Goal: Task Accomplishment & Management: Manage account settings

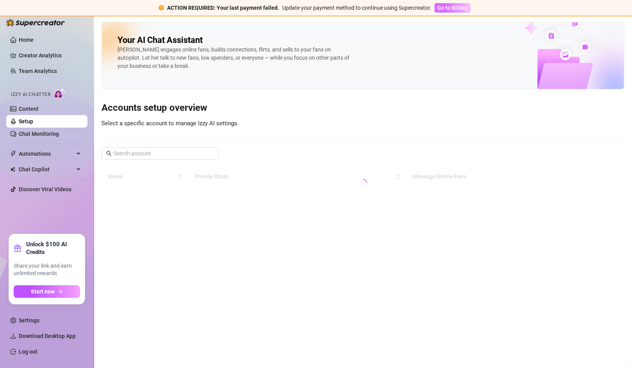
click at [444, 6] on span "Go to Billing" at bounding box center [452, 8] width 30 height 6
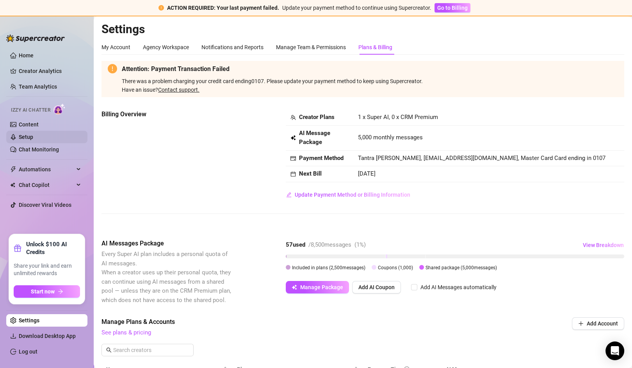
click at [33, 137] on link "Setup" at bounding box center [26, 137] width 14 height 6
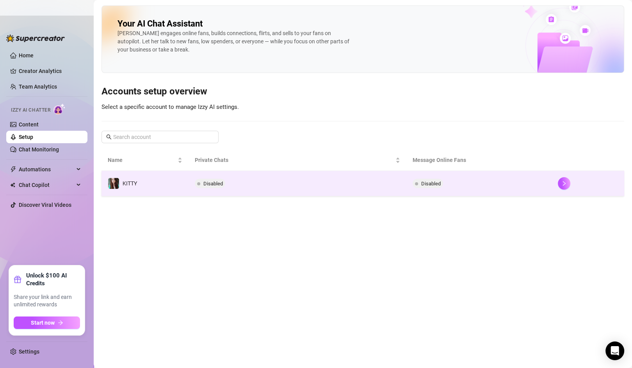
click at [571, 181] on div at bounding box center [588, 183] width 60 height 12
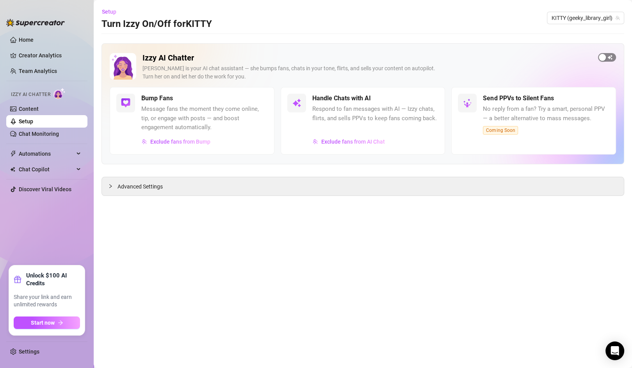
click at [609, 57] on span "button" at bounding box center [607, 57] width 18 height 9
click at [185, 141] on span "Exclude fans from Bump" at bounding box center [180, 142] width 60 height 6
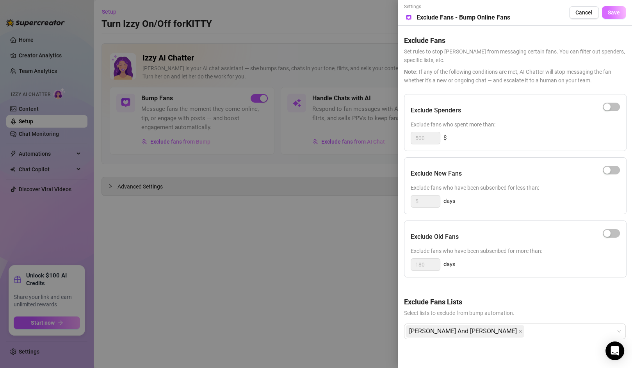
click at [612, 12] on span "Save" at bounding box center [614, 12] width 12 height 6
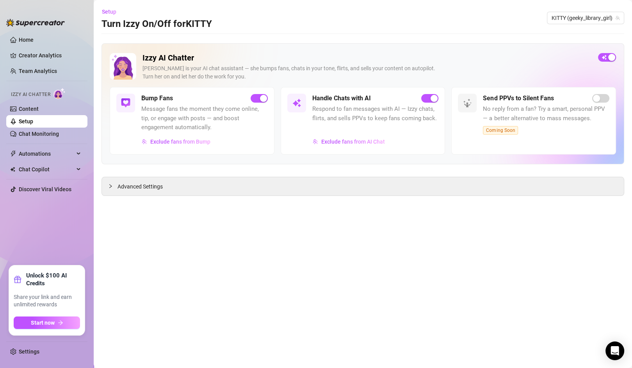
click at [35, 30] on div at bounding box center [35, 18] width 59 height 23
click at [34, 37] on link "Home" at bounding box center [26, 40] width 15 height 6
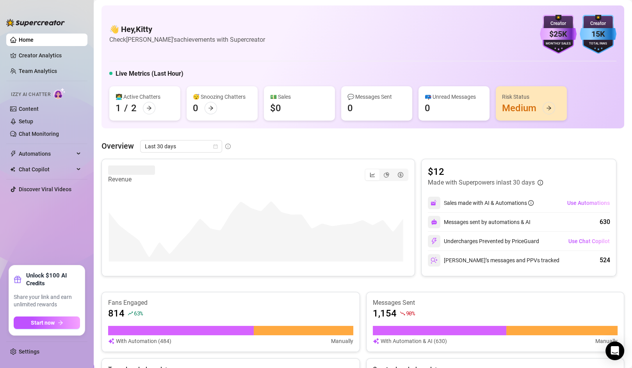
click at [28, 360] on ul "Settings" at bounding box center [46, 349] width 81 height 23
click at [30, 354] on link "Settings" at bounding box center [29, 352] width 21 height 6
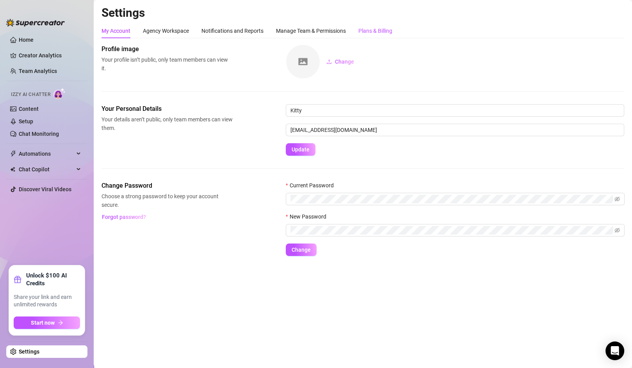
click at [388, 27] on div "Plans & Billing" at bounding box center [375, 31] width 34 height 9
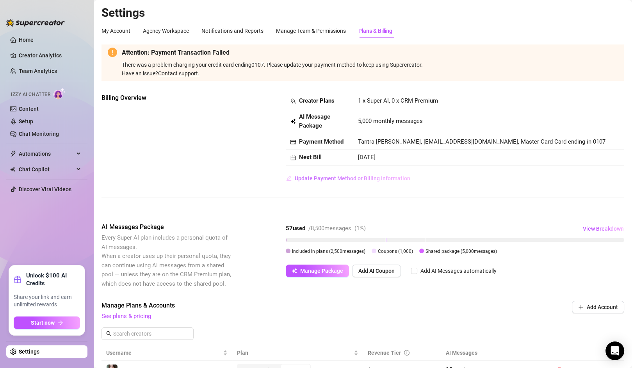
click at [352, 174] on button "Update Payment Method or Billing Information" at bounding box center [348, 178] width 125 height 12
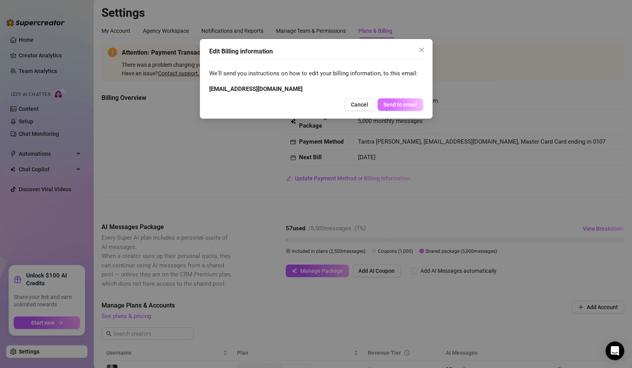
click at [408, 101] on span "Send to email" at bounding box center [400, 104] width 34 height 6
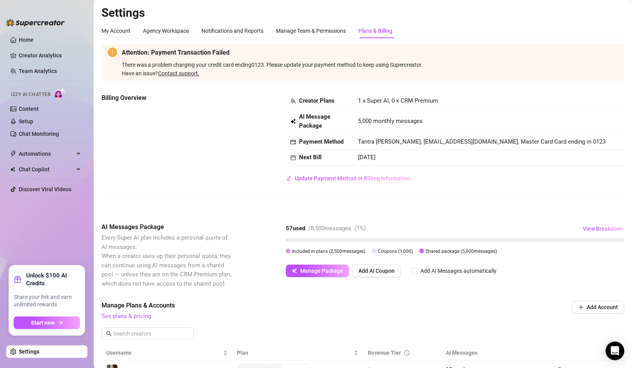
click at [178, 74] on link "Contact support." at bounding box center [178, 73] width 41 height 6
click at [618, 349] on icon "Open Intercom Messenger" at bounding box center [614, 351] width 9 height 10
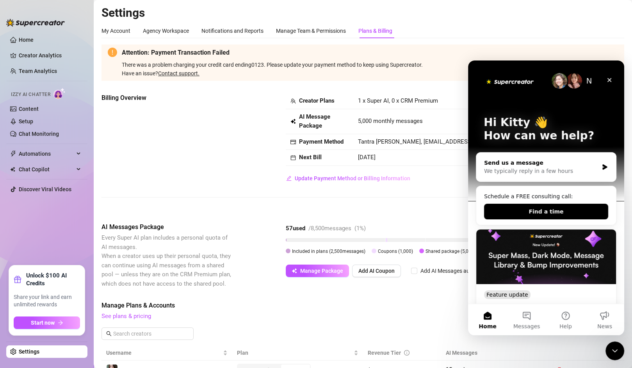
click at [549, 169] on div "We typically reply in a few hours" at bounding box center [541, 171] width 114 height 8
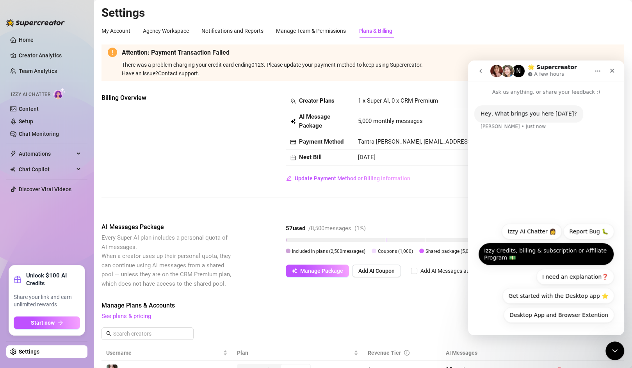
click at [539, 253] on button "Izzy Credits, billing & subscription or Affiliate Program 💵" at bounding box center [546, 254] width 136 height 23
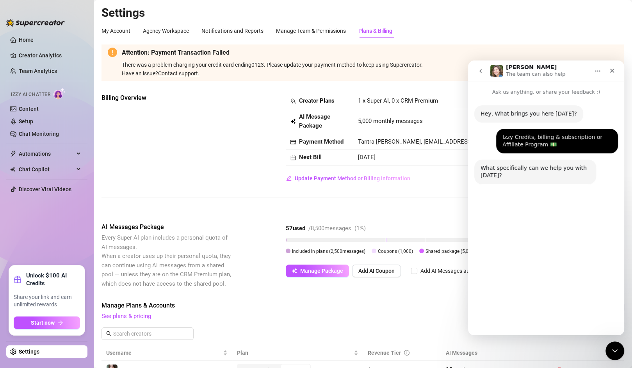
click at [528, 240] on button "Payment issues" at bounding box center [531, 239] width 54 height 16
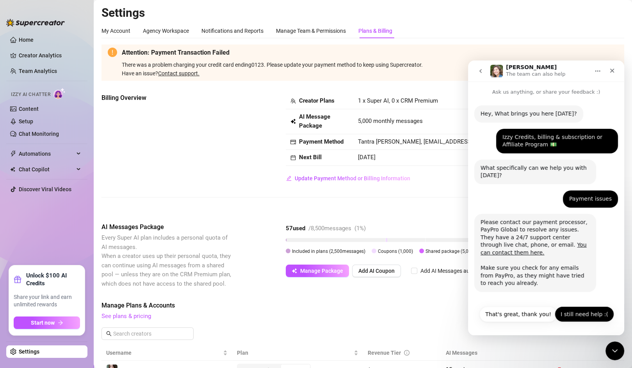
click at [575, 313] on button "I still need help :(" at bounding box center [584, 314] width 59 height 16
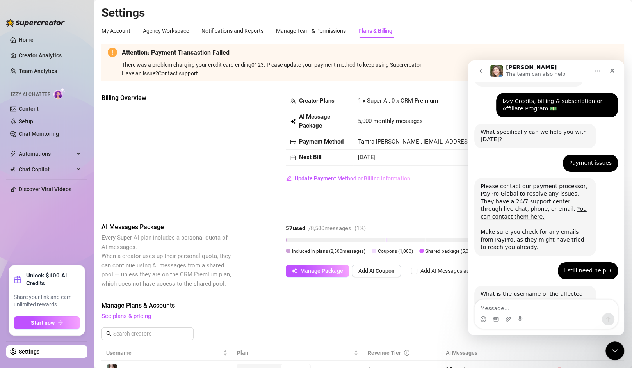
scroll to position [55, 0]
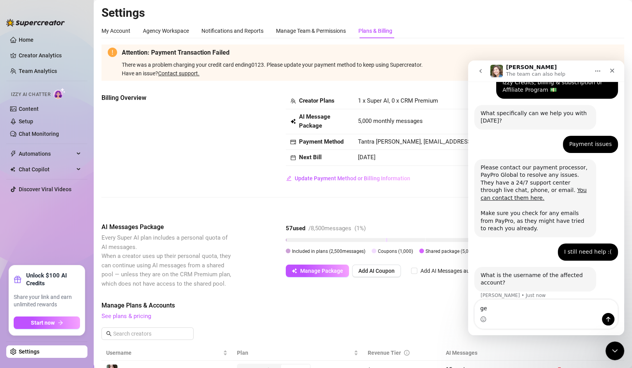
type textarea "g"
type textarea "geeky_library_girl (this one)"
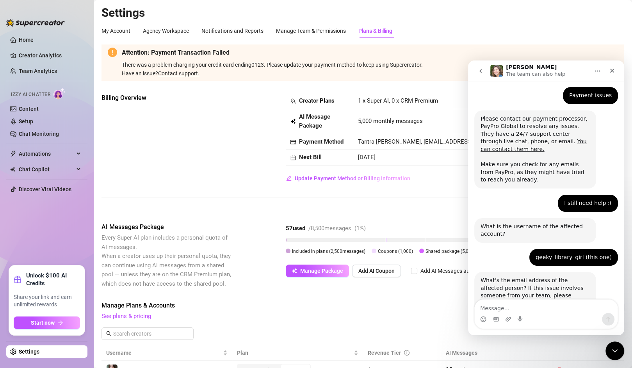
scroll to position [143, 0]
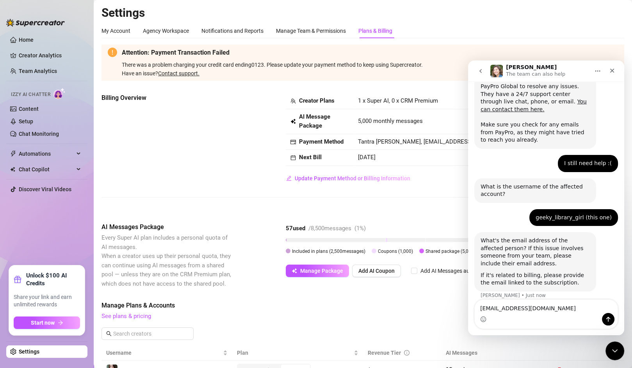
type textarea "[EMAIL_ADDRESS][DOMAIN_NAME]"
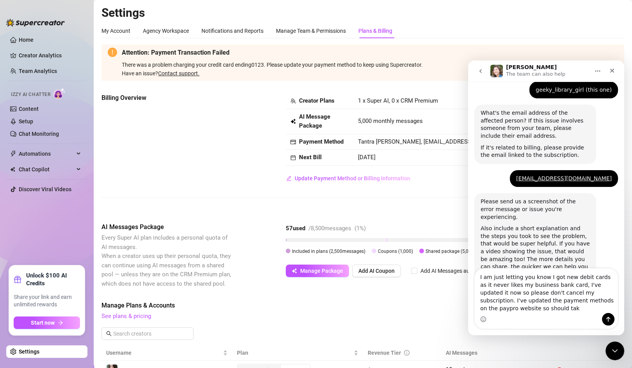
scroll to position [279, 0]
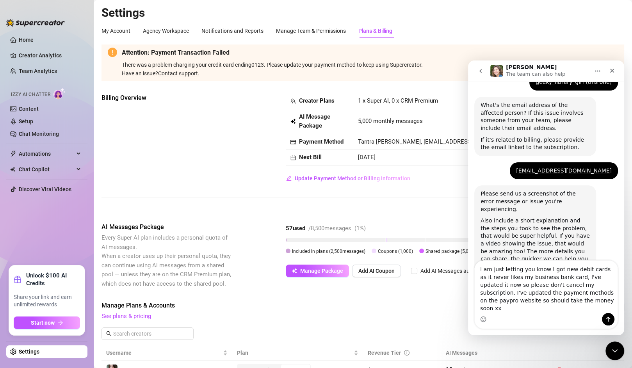
type textarea "I am just letting you know I got new debit cards as it never likes my business …"
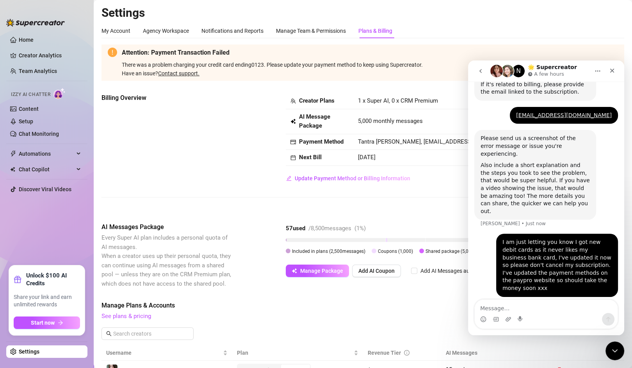
scroll to position [309, 0]
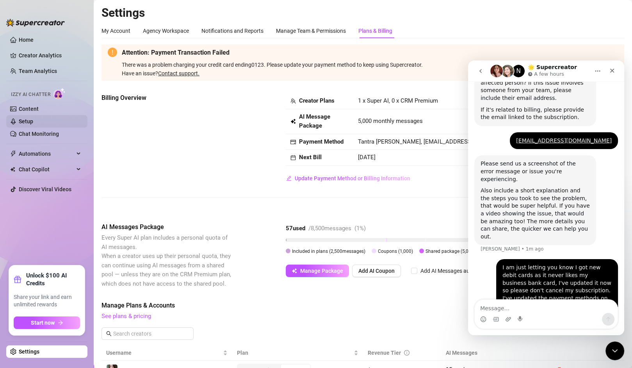
click at [29, 118] on link "Setup" at bounding box center [26, 121] width 14 height 6
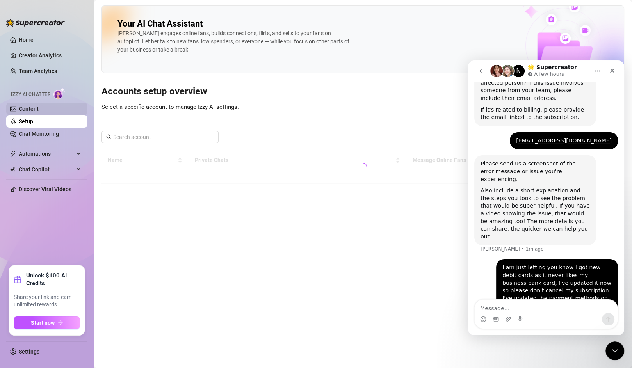
click at [39, 107] on link "Content" at bounding box center [29, 109] width 20 height 6
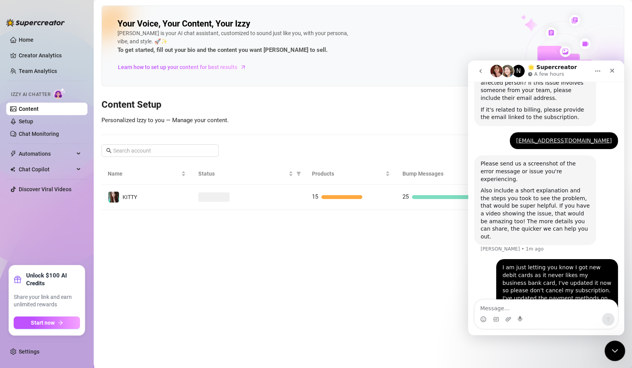
click at [610, 353] on icon "Close Intercom Messenger" at bounding box center [613, 349] width 9 height 9
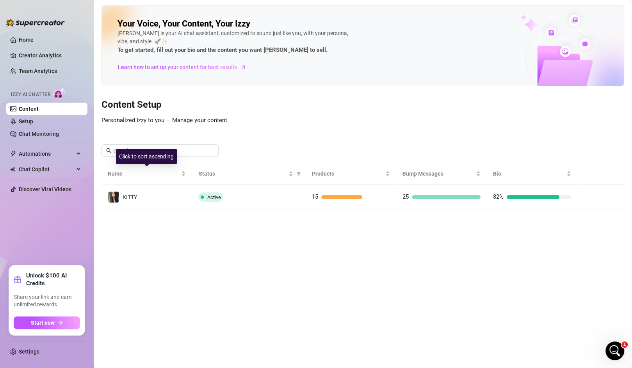
scroll to position [309, 0]
click at [33, 119] on link "Setup" at bounding box center [26, 121] width 14 height 6
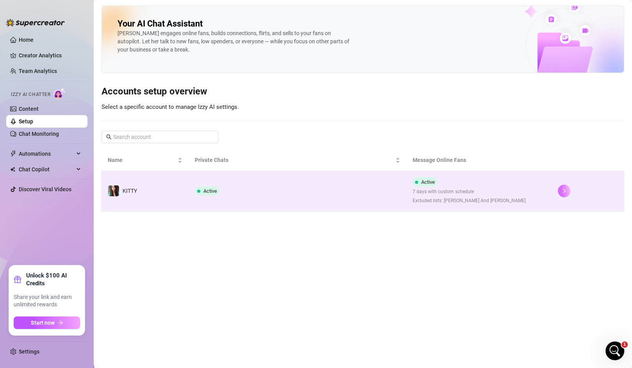
click at [569, 190] on button "button" at bounding box center [564, 191] width 12 height 12
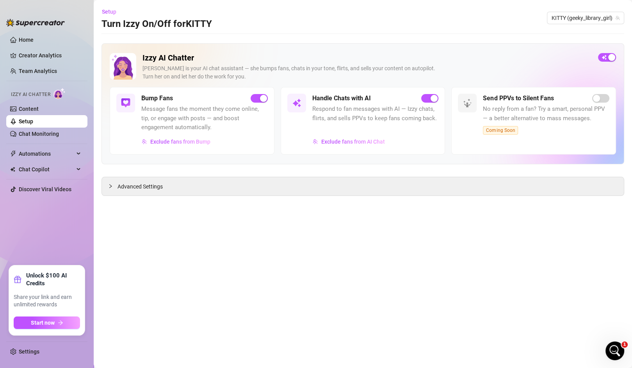
click at [610, 62] on div "Izzy AI Chatter [PERSON_NAME] is your AI chat assistant — she bumps fans, chats…" at bounding box center [363, 70] width 506 height 34
click at [610, 55] on div "button" at bounding box center [611, 57] width 7 height 7
click at [607, 58] on span "button" at bounding box center [607, 57] width 18 height 9
click at [167, 146] on button "Exclude fans from Bump" at bounding box center [175, 141] width 69 height 12
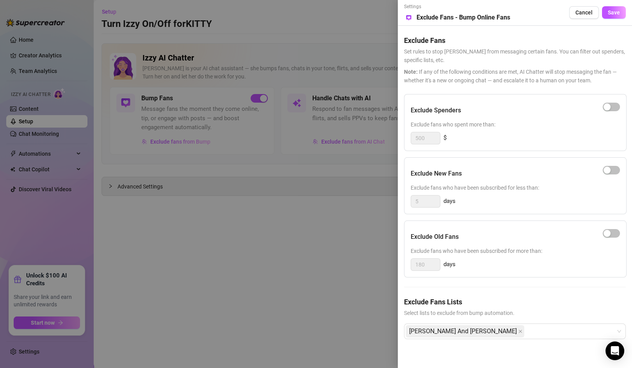
drag, startPoint x: 490, startPoint y: 166, endPoint x: 546, endPoint y: 160, distance: 56.6
click at [546, 160] on div "Exclude New Fans Exclude fans who have been subscribed for less than: 5 days" at bounding box center [515, 185] width 223 height 57
click at [614, 3] on div "Settings Preview Exclude Fans - Bump Online Fans Cancel Save" at bounding box center [515, 12] width 222 height 19
click at [616, 15] on span "Save" at bounding box center [614, 12] width 12 height 6
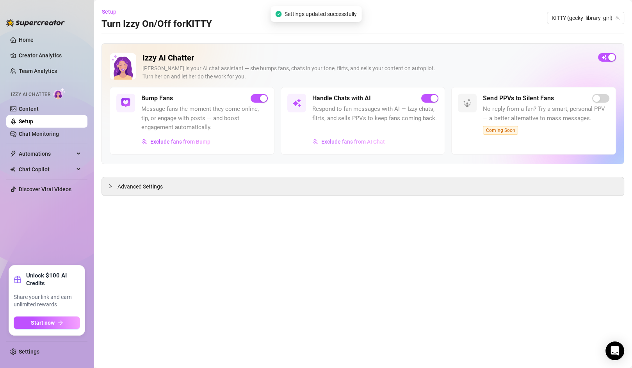
click at [360, 139] on span "Exclude fans from AI Chat" at bounding box center [353, 142] width 64 height 6
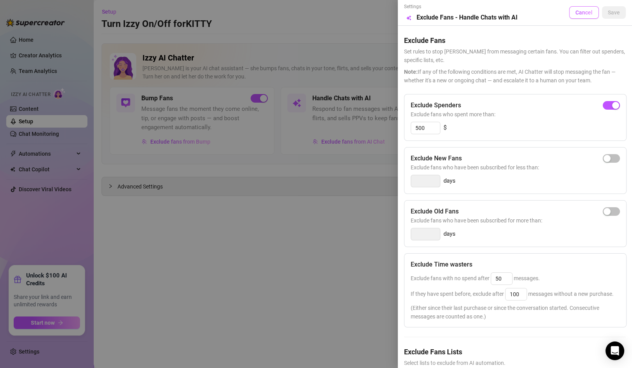
click at [569, 15] on button "Cancel" at bounding box center [584, 12] width 30 height 12
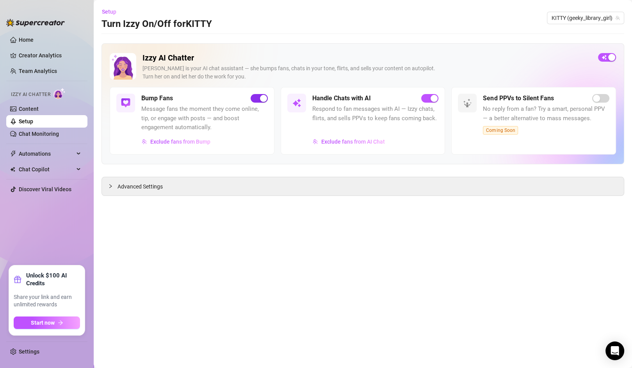
click at [252, 97] on span "button" at bounding box center [259, 98] width 17 height 9
click at [607, 55] on span "button" at bounding box center [607, 57] width 18 height 9
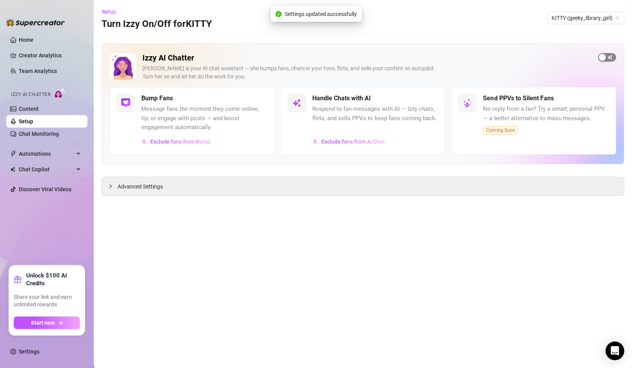
click at [607, 58] on span "button" at bounding box center [607, 57] width 18 height 9
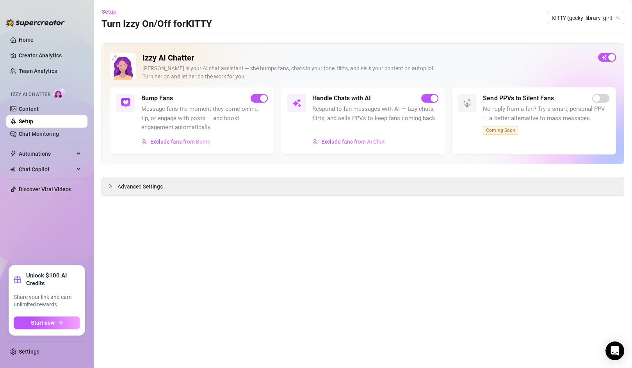
click at [597, 61] on div "Izzy AI Chatter [PERSON_NAME] is your AI chat assistant — she bumps fans, chats…" at bounding box center [363, 70] width 506 height 34
click at [605, 56] on span "button" at bounding box center [607, 57] width 18 height 9
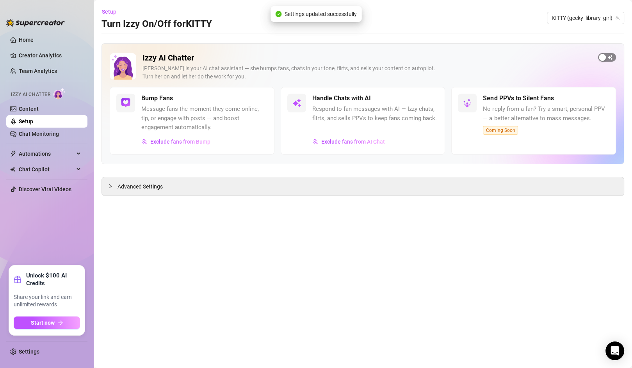
click at [605, 57] on div "button" at bounding box center [602, 57] width 7 height 7
click at [30, 353] on link "Settings" at bounding box center [29, 352] width 21 height 6
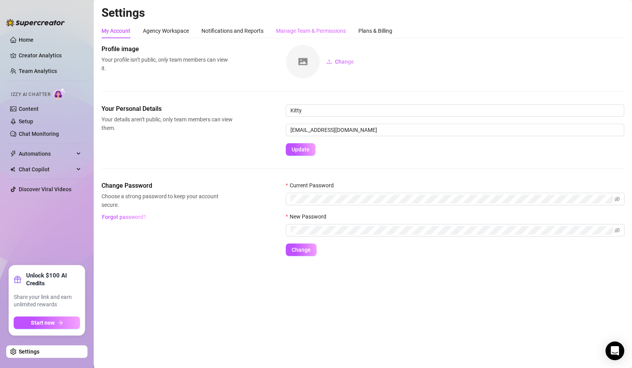
click at [317, 23] on div "Manage Team & Permissions" at bounding box center [311, 30] width 70 height 15
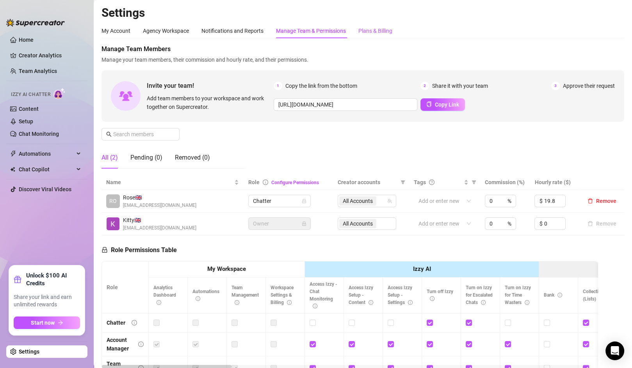
click at [363, 30] on div "Plans & Billing" at bounding box center [375, 31] width 34 height 9
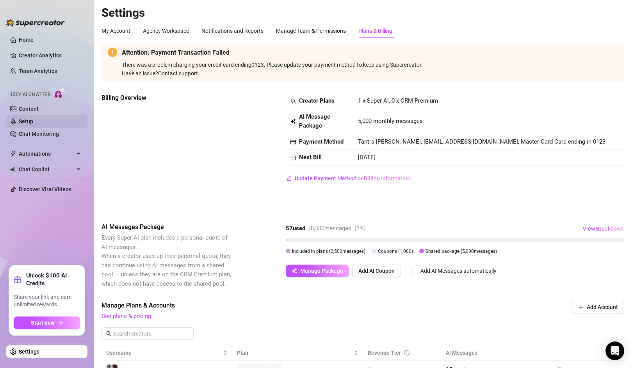
click at [30, 119] on link "Setup" at bounding box center [26, 121] width 14 height 6
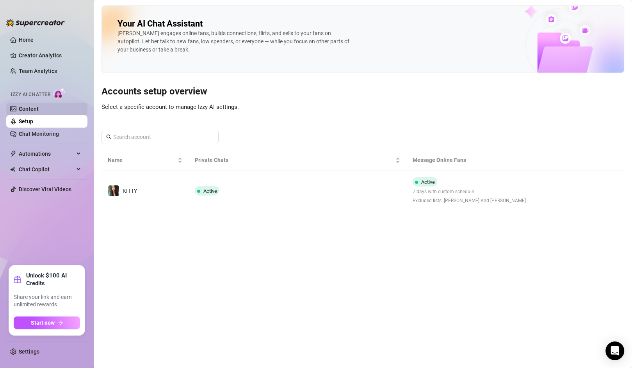
click at [39, 109] on link "Content" at bounding box center [29, 109] width 20 height 6
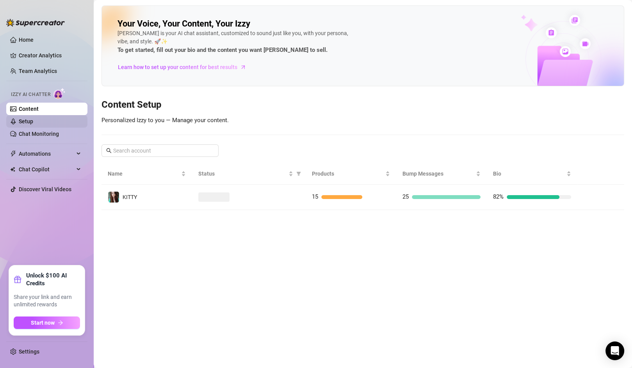
click at [33, 118] on link "Setup" at bounding box center [26, 121] width 14 height 6
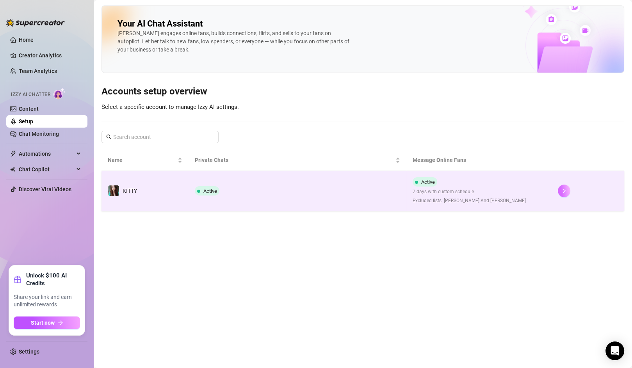
click at [569, 188] on button "button" at bounding box center [564, 191] width 12 height 12
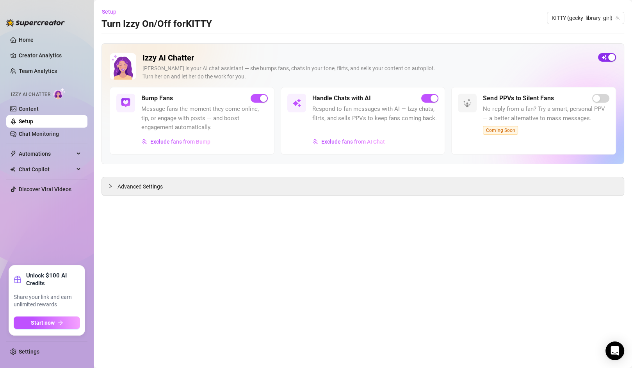
click at [602, 61] on span "button" at bounding box center [607, 57] width 18 height 9
click at [33, 118] on link "Setup" at bounding box center [26, 121] width 14 height 6
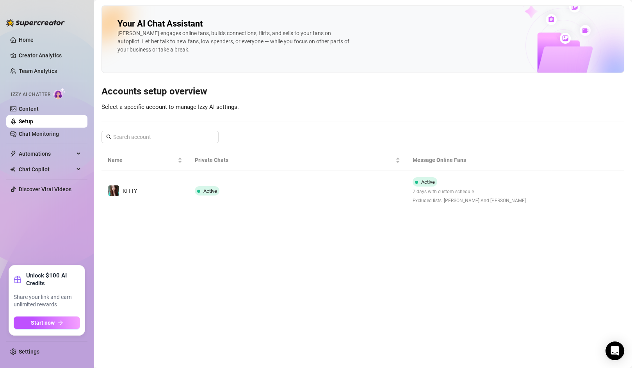
click at [33, 119] on link "Setup" at bounding box center [26, 121] width 14 height 6
click at [39, 112] on link "Content" at bounding box center [29, 109] width 20 height 6
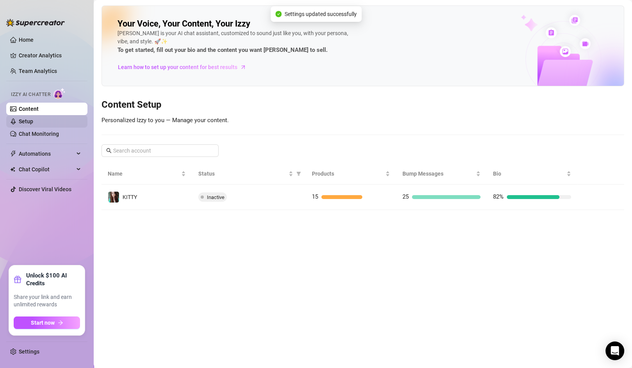
click at [33, 121] on link "Setup" at bounding box center [26, 121] width 14 height 6
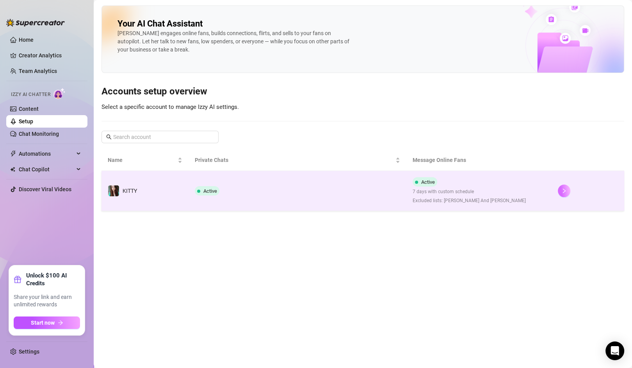
click at [561, 190] on icon "right" at bounding box center [563, 190] width 5 height 5
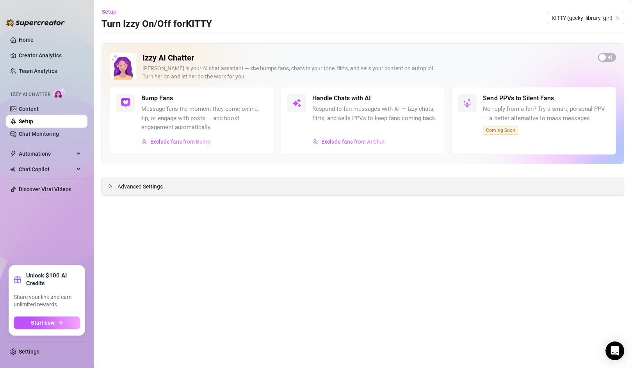
click at [139, 183] on span "Advanced Settings" at bounding box center [140, 186] width 45 height 9
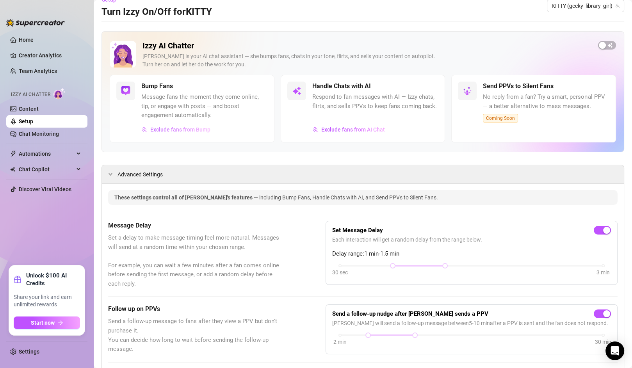
scroll to position [12, 0]
click at [34, 108] on link "Content" at bounding box center [29, 109] width 20 height 6
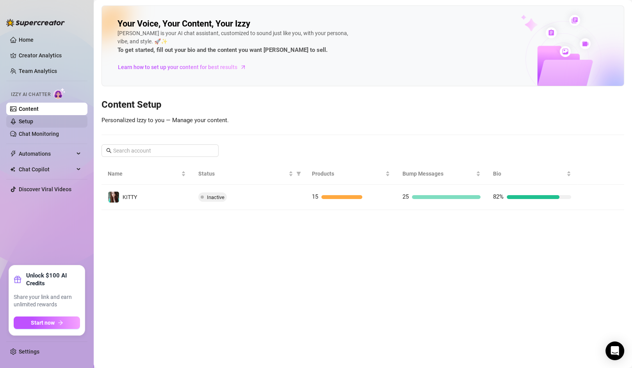
click at [23, 119] on link "Setup" at bounding box center [26, 121] width 14 height 6
